Goal: Task Accomplishment & Management: Use online tool/utility

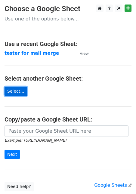
click at [20, 94] on link "Select..." at bounding box center [16, 91] width 23 height 9
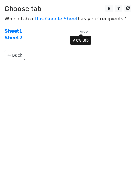
click at [84, 33] on small "View" at bounding box center [84, 31] width 9 height 5
click at [16, 39] on strong "Sheet2" at bounding box center [14, 37] width 18 height 5
click at [17, 39] on strong "Sheet2" at bounding box center [14, 37] width 18 height 5
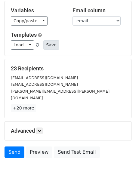
scroll to position [64, 0]
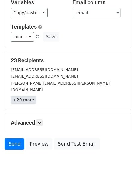
click at [29, 96] on link "+20 more" at bounding box center [23, 100] width 25 height 8
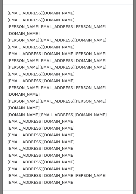
scroll to position [14, 0]
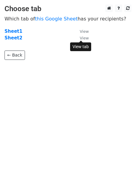
click at [80, 39] on small "View" at bounding box center [84, 38] width 9 height 5
click at [15, 39] on strong "Sheet2" at bounding box center [14, 37] width 18 height 5
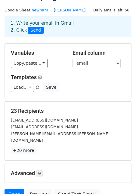
scroll to position [19, 0]
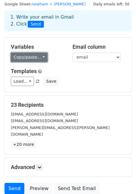
click at [36, 59] on link "Copy/paste..." at bounding box center [29, 57] width 37 height 9
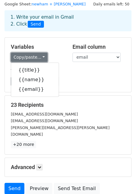
click at [37, 58] on link "Copy/paste..." at bounding box center [29, 57] width 37 height 9
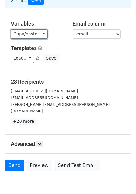
scroll to position [64, 0]
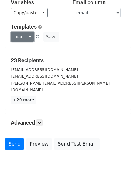
click at [24, 37] on link "Load..." at bounding box center [22, 36] width 23 height 9
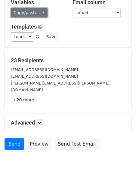
click at [34, 15] on link "Copy/paste..." at bounding box center [29, 12] width 37 height 9
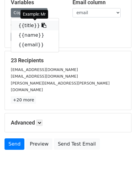
click at [42, 26] on icon at bounding box center [44, 25] width 5 height 5
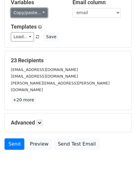
click at [42, 12] on link "Copy/paste..." at bounding box center [29, 12] width 37 height 9
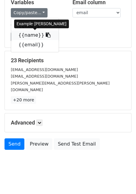
click at [46, 36] on icon at bounding box center [48, 35] width 5 height 5
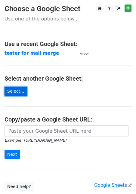
click at [19, 94] on link "Select..." at bounding box center [16, 91] width 23 height 9
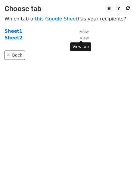
click at [86, 39] on small "View" at bounding box center [84, 38] width 9 height 5
click at [14, 36] on strong "Sheet2" at bounding box center [14, 37] width 18 height 5
click at [16, 37] on strong "Sheet2" at bounding box center [14, 37] width 18 height 5
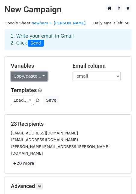
click at [33, 74] on link "Copy/paste..." at bounding box center [29, 76] width 37 height 9
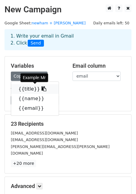
click at [42, 88] on icon at bounding box center [44, 88] width 5 height 5
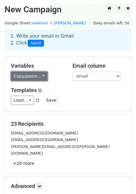
click at [38, 76] on link "Copy/paste..." at bounding box center [29, 76] width 37 height 9
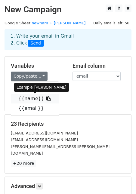
click at [46, 100] on icon at bounding box center [48, 98] width 5 height 5
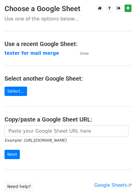
click at [16, 96] on main "Choose a Google Sheet Use one of the options below... Use a recent Google Sheet…" at bounding box center [68, 98] width 136 height 187
click at [16, 94] on link "Select..." at bounding box center [16, 91] width 23 height 9
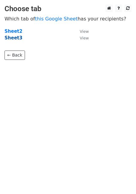
click at [13, 39] on strong "Sheet3" at bounding box center [14, 37] width 18 height 5
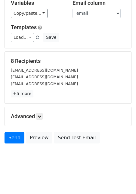
scroll to position [64, 0]
